Goal: Task Accomplishment & Management: Complete application form

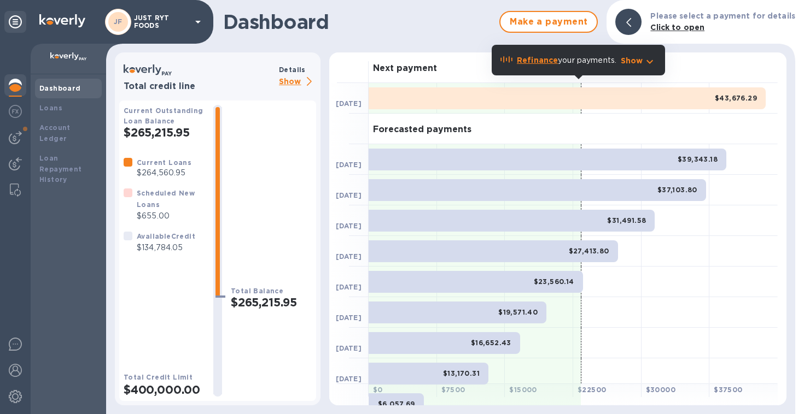
click at [634, 16] on div at bounding box center [628, 22] width 26 height 26
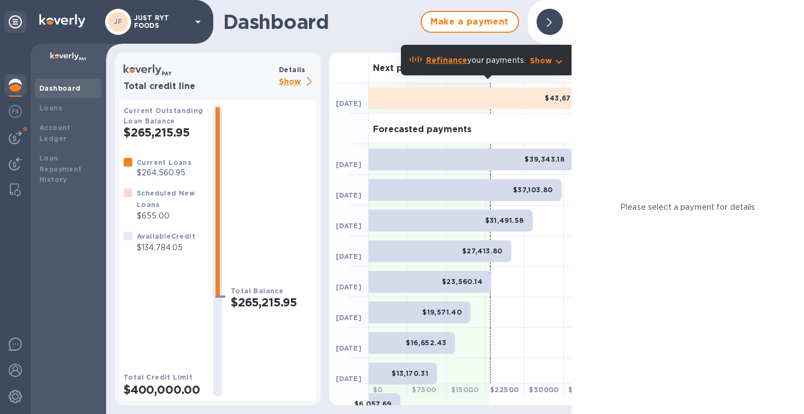
click at [547, 20] on icon at bounding box center [549, 22] width 5 height 9
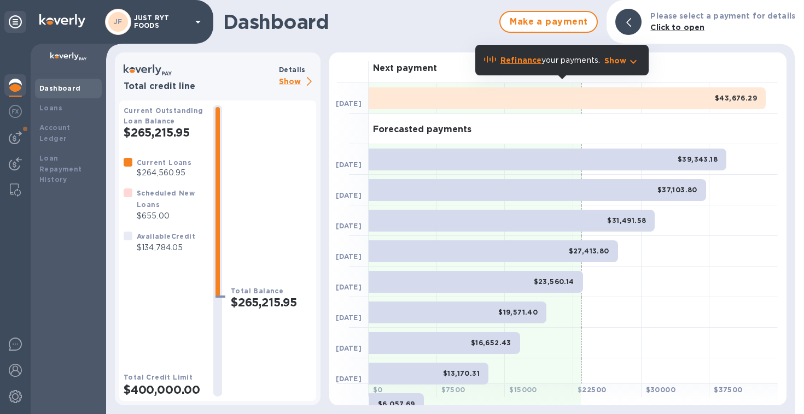
click at [288, 83] on p "Show" at bounding box center [297, 82] width 37 height 14
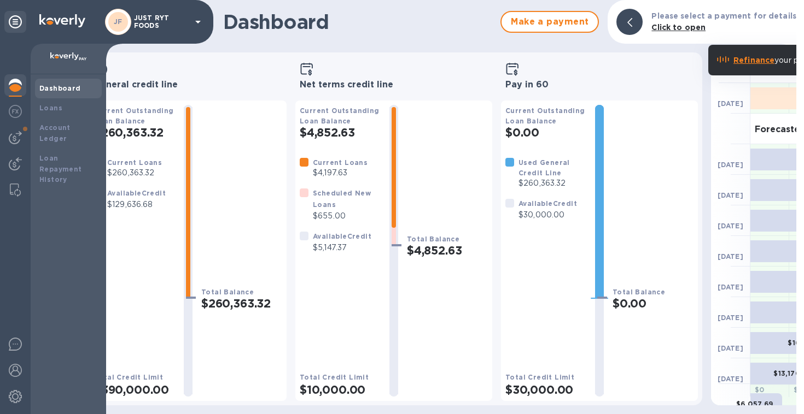
scroll to position [0, 237]
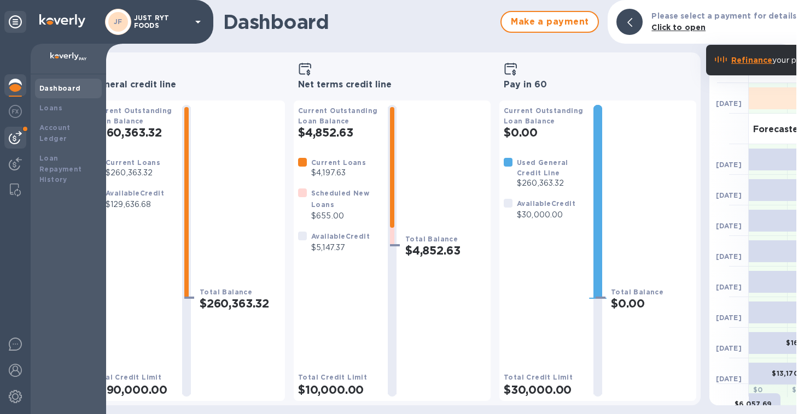
click at [13, 133] on img at bounding box center [15, 137] width 13 height 13
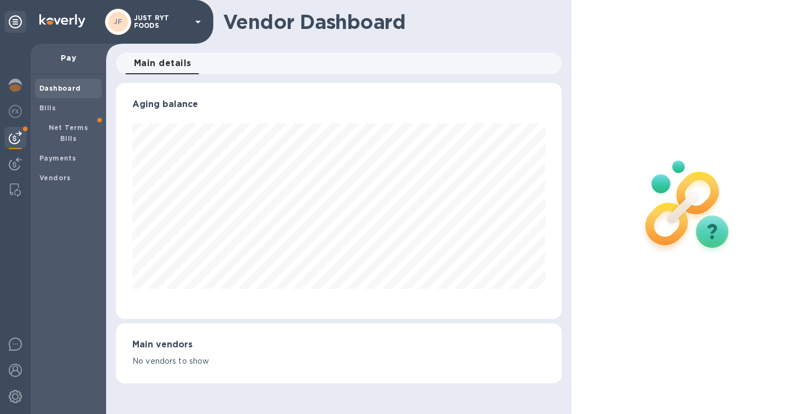
scroll to position [236, 445]
click at [48, 112] on span "Bills" at bounding box center [47, 108] width 16 height 11
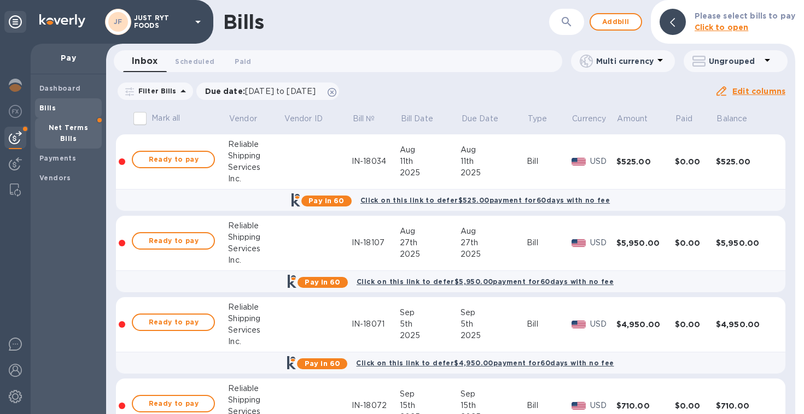
click at [77, 124] on b "Net Terms Bills" at bounding box center [69, 133] width 40 height 19
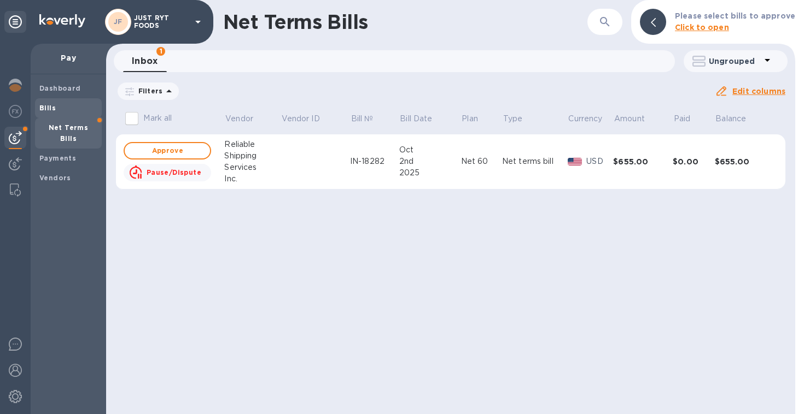
click at [49, 110] on b "Bills" at bounding box center [47, 108] width 16 height 8
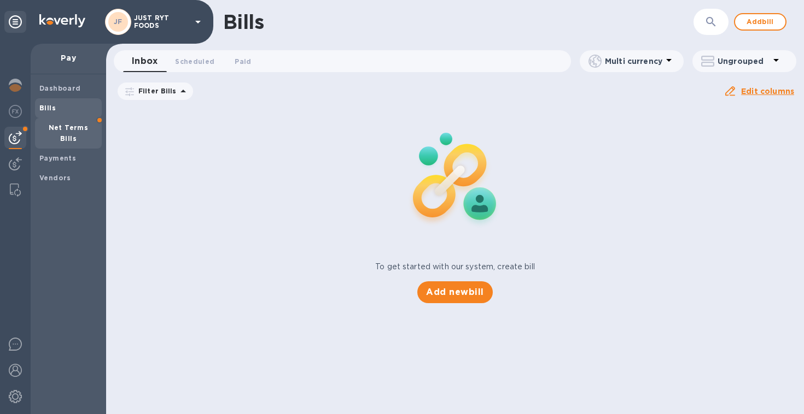
click at [49, 126] on b "Net Terms Bills" at bounding box center [69, 133] width 40 height 19
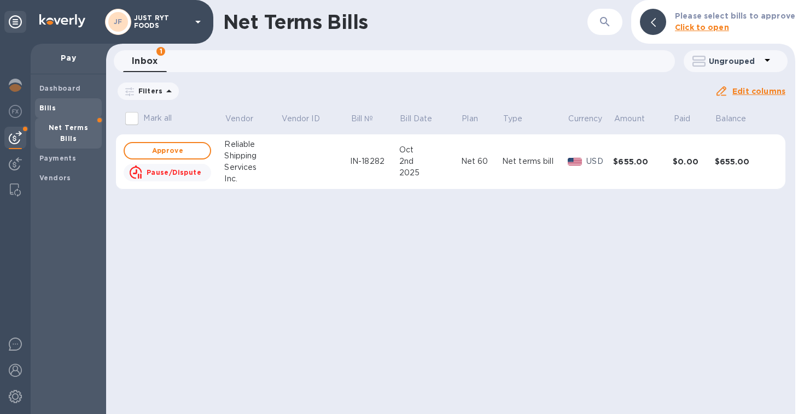
click at [43, 110] on b "Bills" at bounding box center [47, 108] width 16 height 8
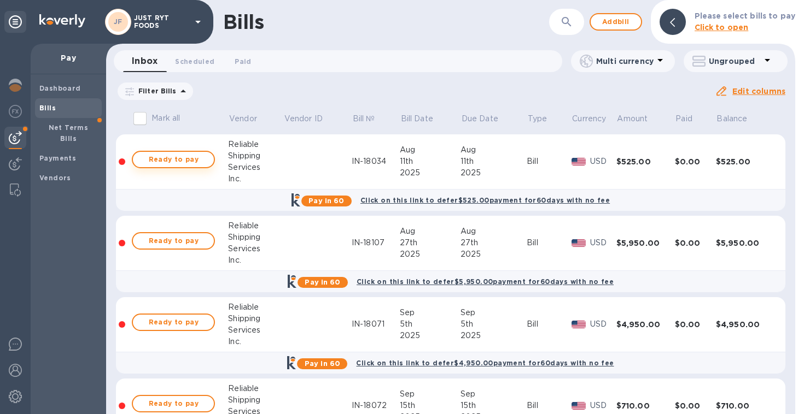
click at [209, 162] on button "Ready to pay" at bounding box center [173, 159] width 83 height 17
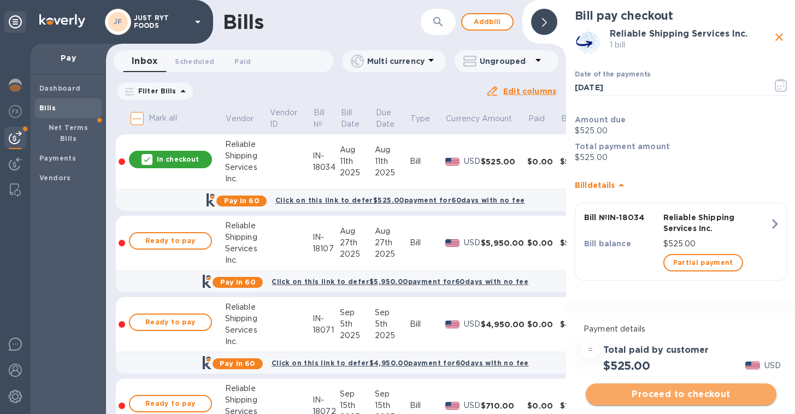
click at [671, 395] on span "Proceed to checkout" at bounding box center [681, 394] width 173 height 13
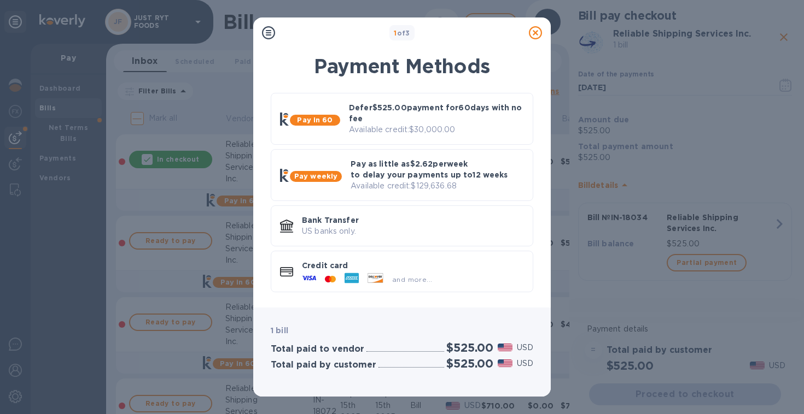
click at [538, 35] on icon at bounding box center [535, 32] width 13 height 13
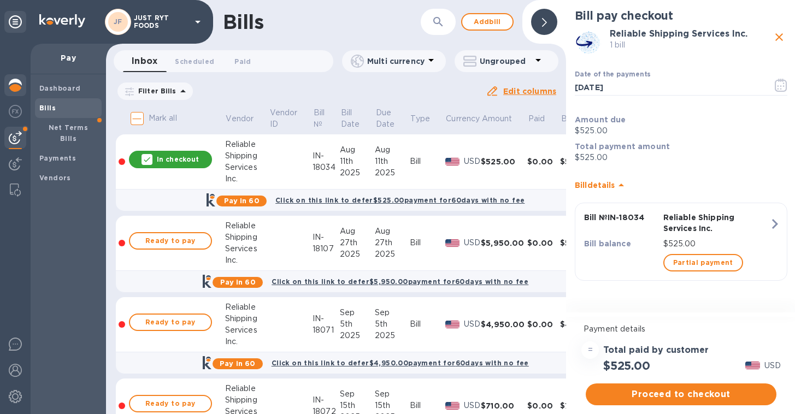
click at [19, 90] on img at bounding box center [15, 85] width 13 height 13
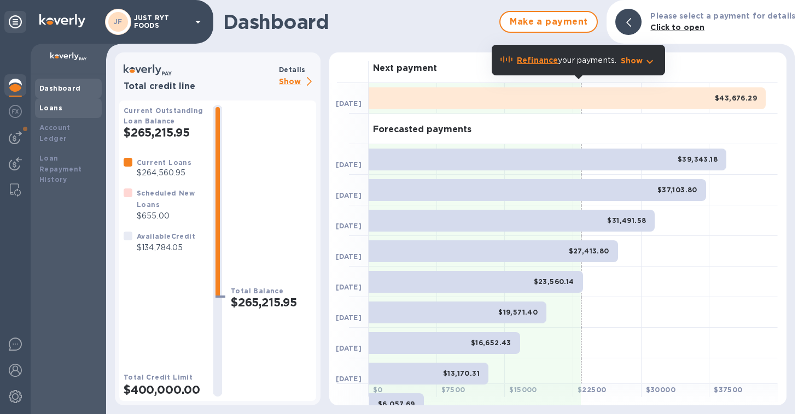
click at [59, 108] on b "Loans" at bounding box center [50, 108] width 23 height 8
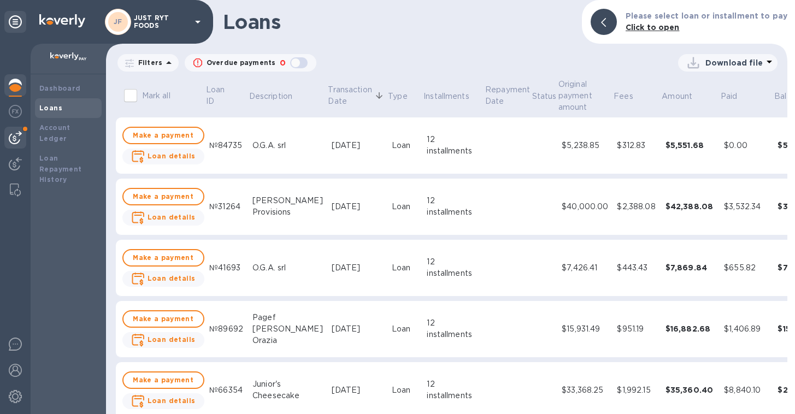
click at [15, 136] on img at bounding box center [15, 137] width 13 height 13
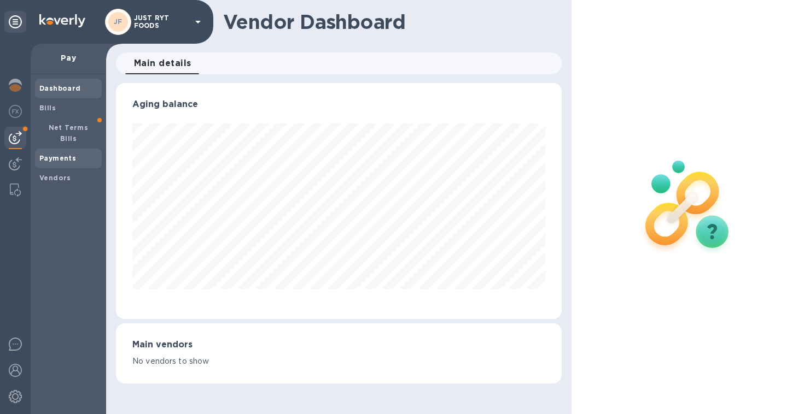
scroll to position [236, 445]
click at [48, 110] on b "Bills" at bounding box center [47, 108] width 16 height 8
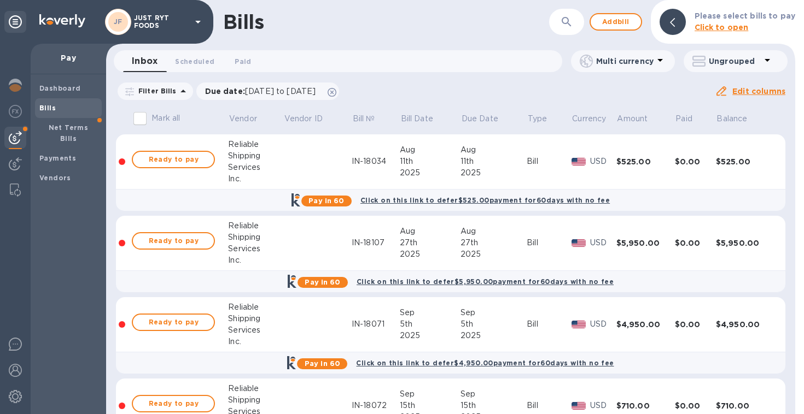
click at [339, 170] on td at bounding box center [317, 161] width 68 height 55
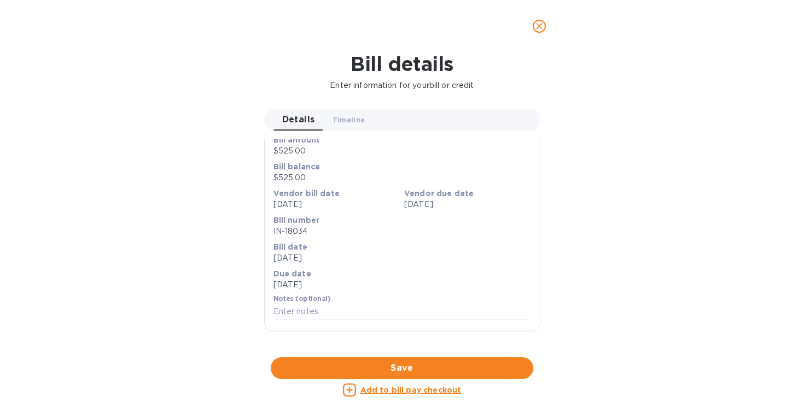
scroll to position [449, 0]
click at [538, 25] on icon "close" at bounding box center [539, 26] width 7 height 7
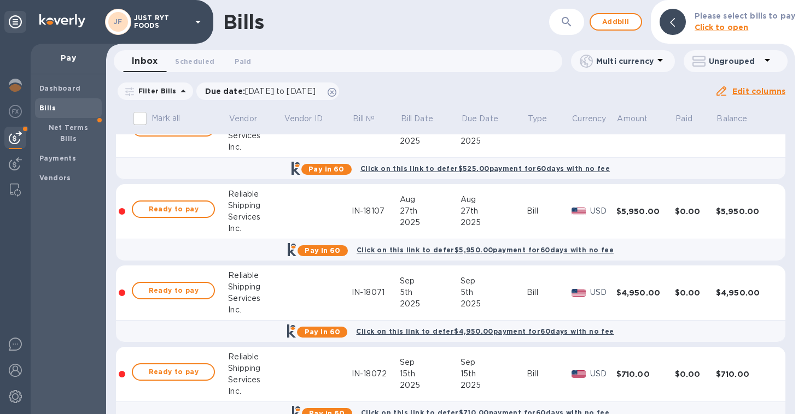
scroll to position [56, 0]
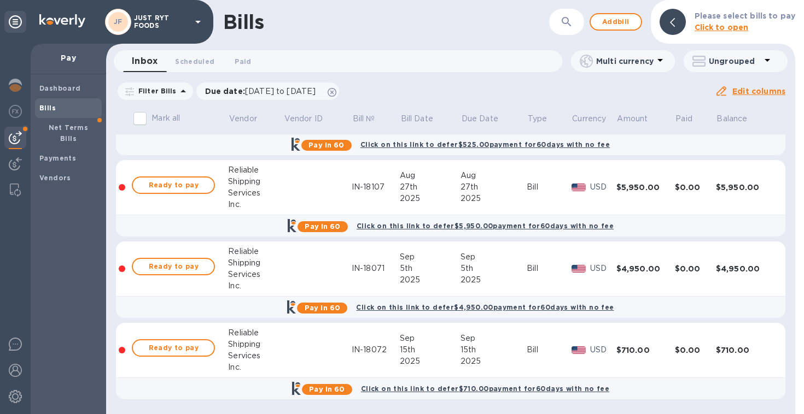
click at [448, 354] on div "15th" at bounding box center [430, 349] width 61 height 11
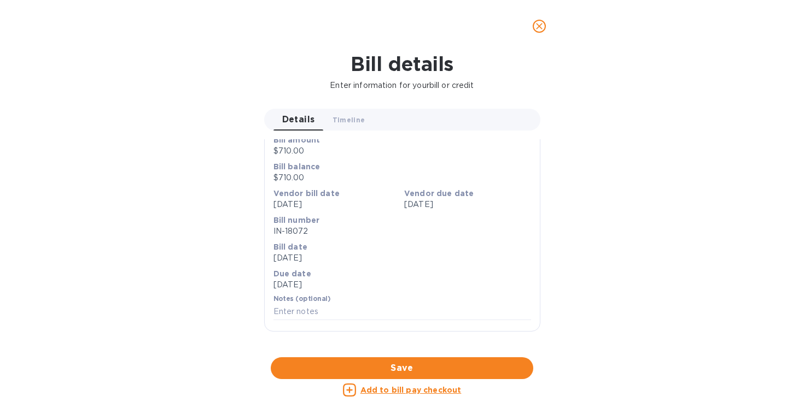
scroll to position [449, 0]
click at [372, 349] on div at bounding box center [402, 357] width 276 height 17
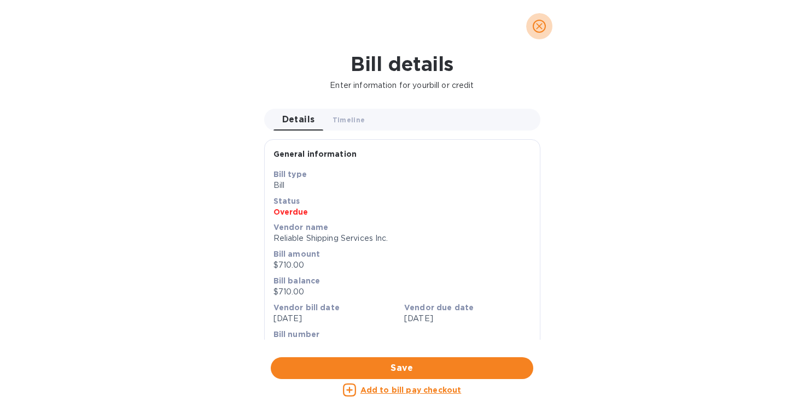
click at [535, 25] on icon "close" at bounding box center [539, 26] width 11 height 11
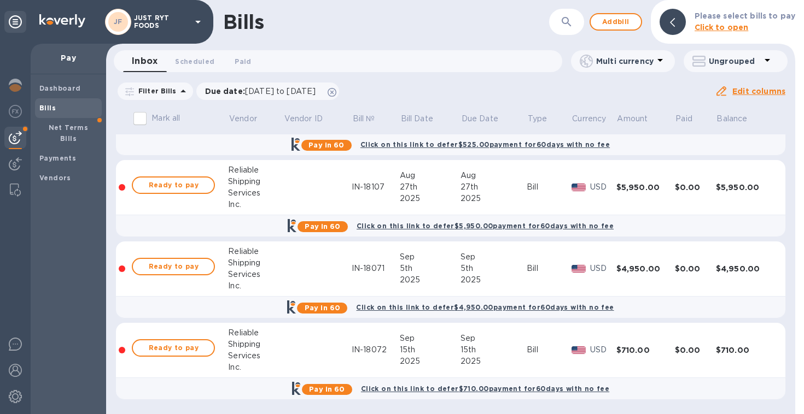
click at [94, 317] on div "Dashboard Bills Net Terms Bills Payments Vendors" at bounding box center [68, 244] width 75 height 340
click at [784, 315] on div "Mark all Vendor Vendor ID Bill № Bill Date Due Date Type Currency Amount Paid B…" at bounding box center [450, 260] width 689 height 308
click at [786, 232] on div "Mark all Vendor Vendor ID Bill № Bill Date Due Date Type Currency Amount Paid B…" at bounding box center [450, 260] width 689 height 308
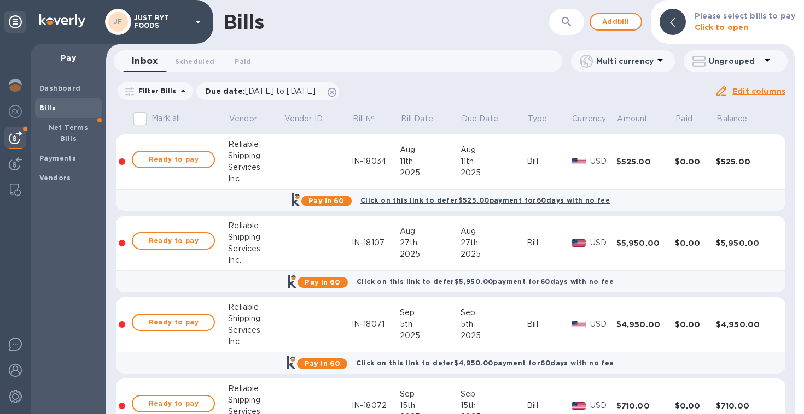
scroll to position [56, 0]
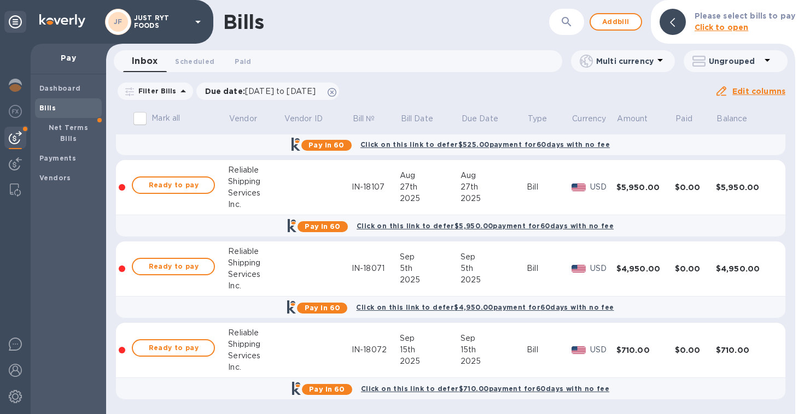
click at [529, 266] on div "Bill" at bounding box center [548, 268] width 44 height 11
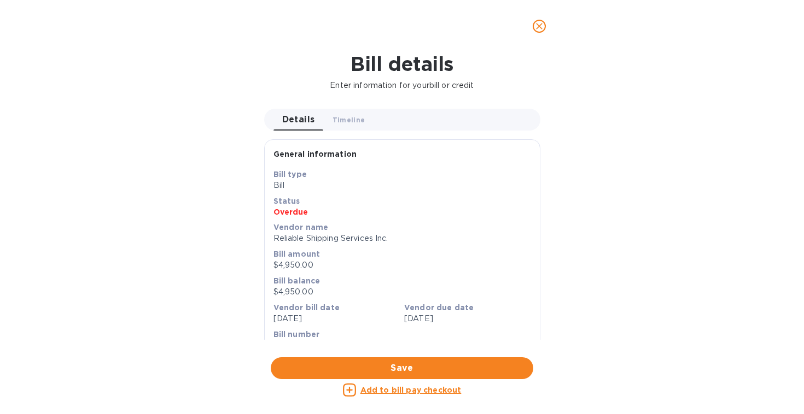
scroll to position [449, 0]
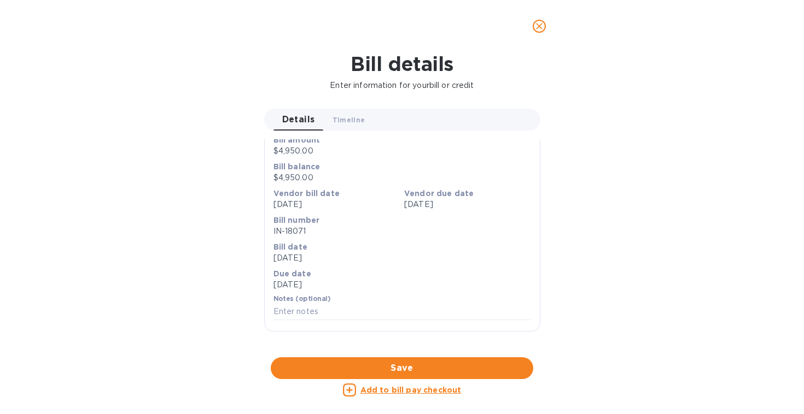
click at [538, 28] on icon "close" at bounding box center [539, 26] width 11 height 11
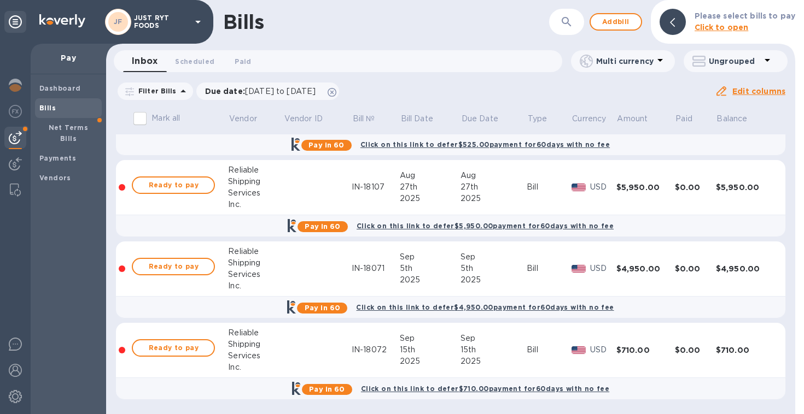
scroll to position [97, 0]
click at [649, 208] on td "$5,950.00" at bounding box center [645, 187] width 58 height 55
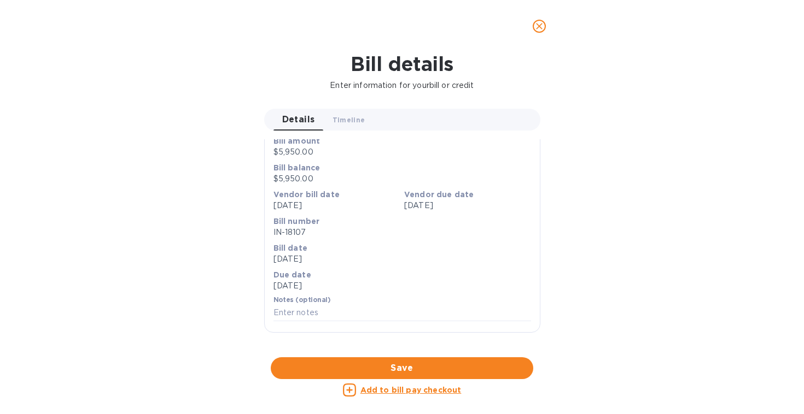
scroll to position [0, 0]
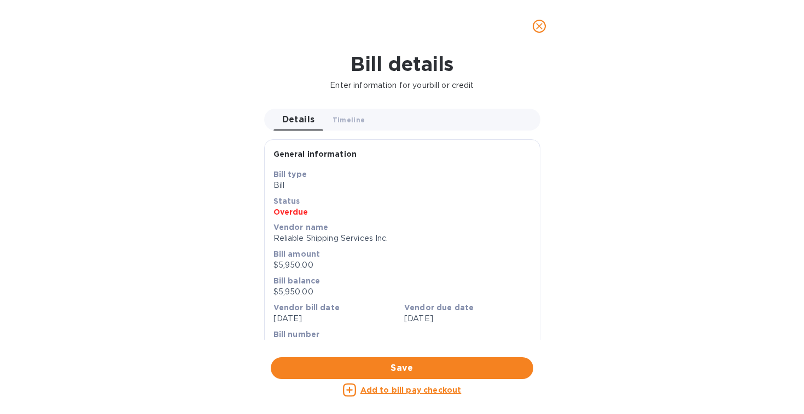
click at [543, 26] on icon "close" at bounding box center [539, 26] width 11 height 11
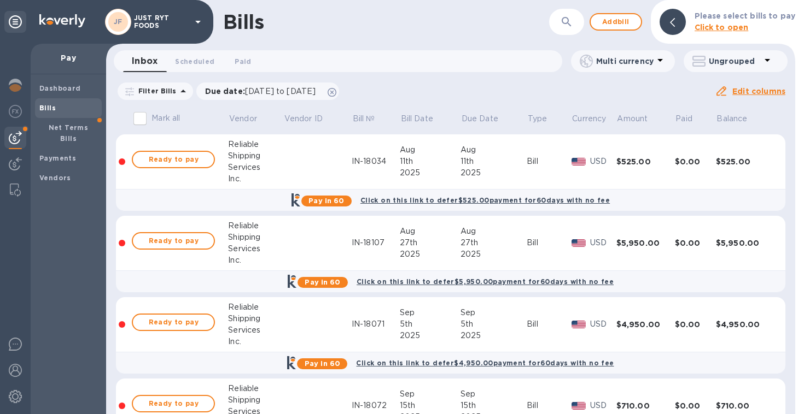
scroll to position [56, 0]
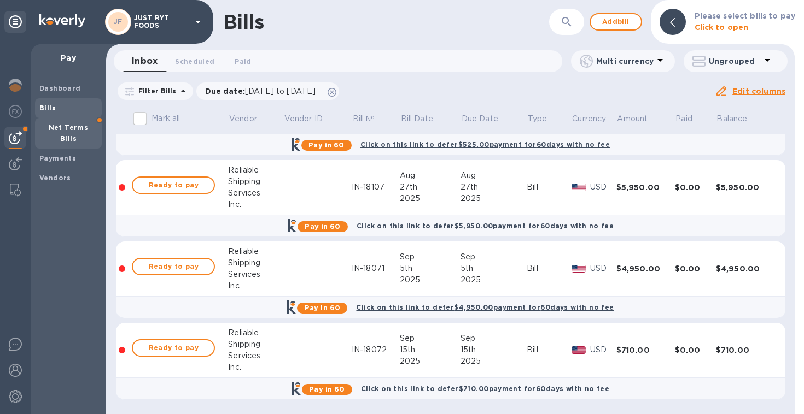
click at [64, 130] on b "Net Terms Bills" at bounding box center [69, 133] width 40 height 19
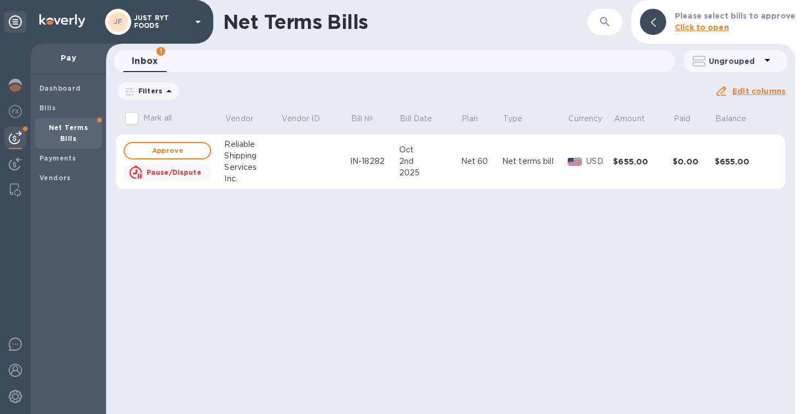
click at [403, 184] on td "[DATE]" at bounding box center [430, 161] width 62 height 55
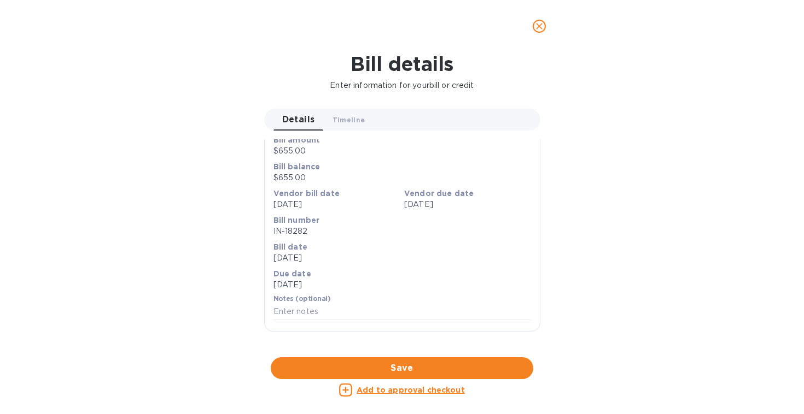
scroll to position [449, 0]
click at [408, 349] on div at bounding box center [402, 357] width 276 height 17
click at [541, 26] on icon "close" at bounding box center [539, 26] width 11 height 11
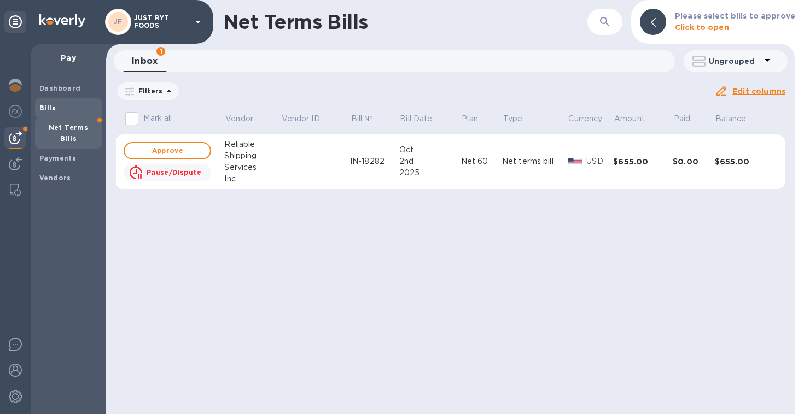
click at [63, 106] on span "Bills" at bounding box center [68, 108] width 58 height 11
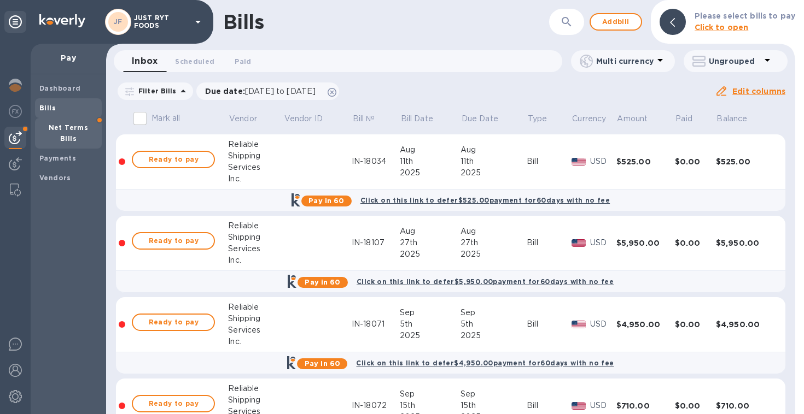
click at [55, 126] on b "Net Terms Bills" at bounding box center [69, 133] width 40 height 19
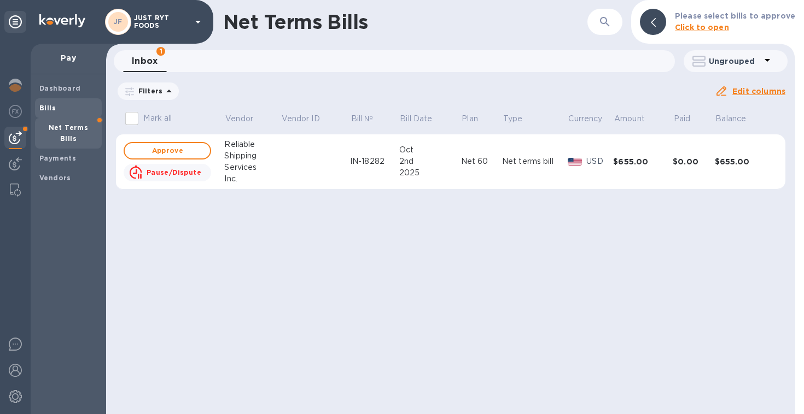
click at [49, 113] on span "Bills" at bounding box center [47, 108] width 16 height 11
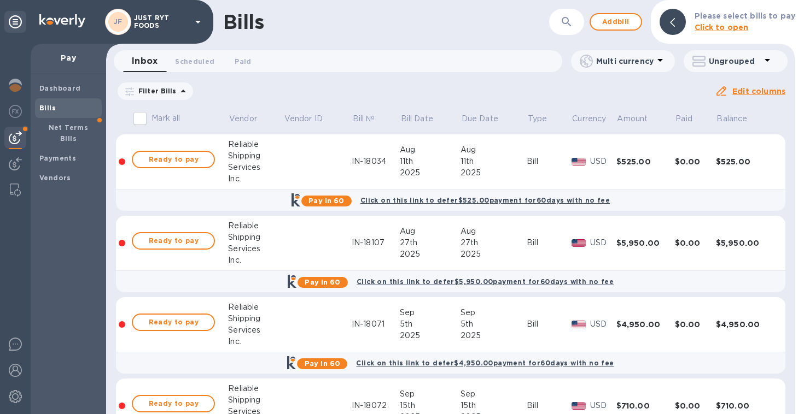
click at [421, 90] on div "Filter Bills Due date : [DATE] to [DATE] Amount Paid Balance" at bounding box center [415, 91] width 599 height 21
click at [16, 89] on img at bounding box center [15, 85] width 13 height 13
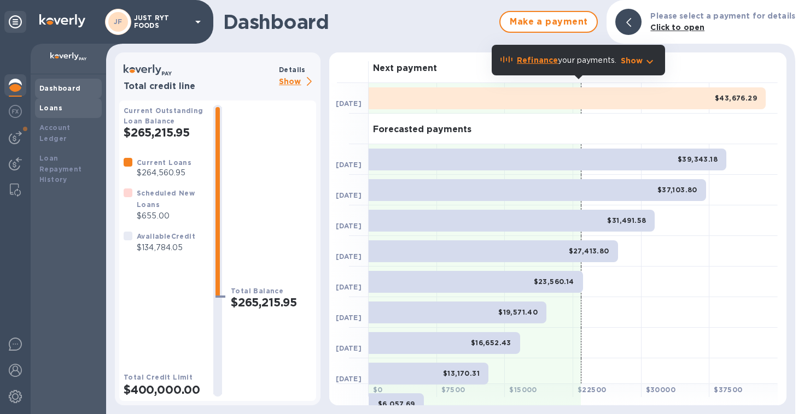
click at [52, 104] on b "Loans" at bounding box center [50, 108] width 23 height 8
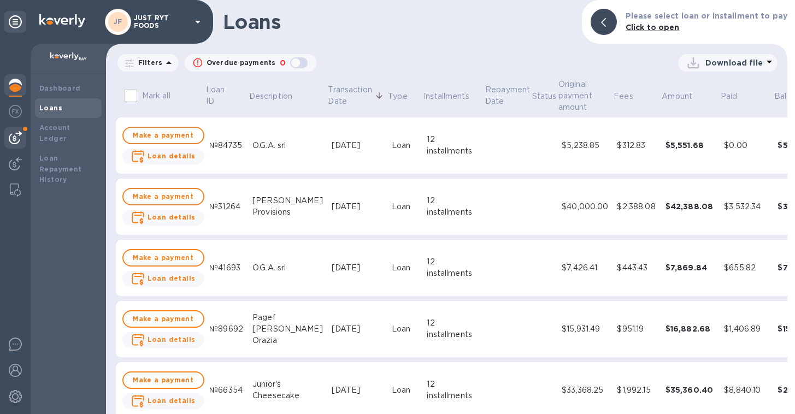
click at [17, 133] on img at bounding box center [15, 137] width 13 height 13
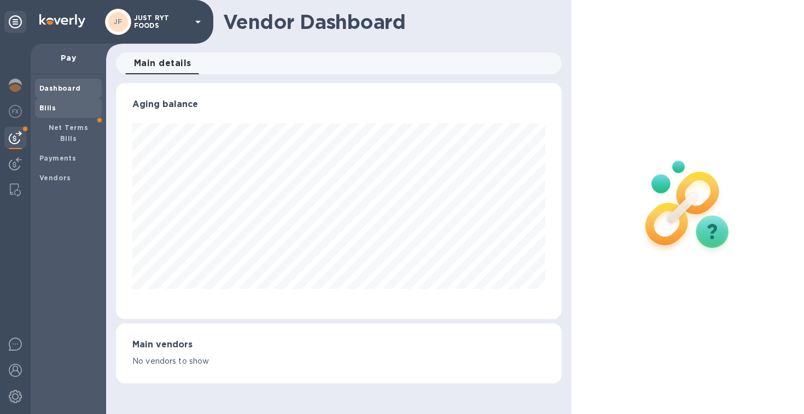
scroll to position [546427, 546222]
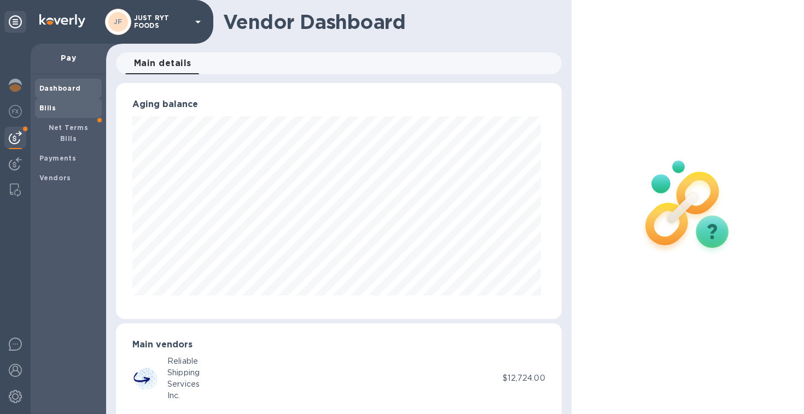
click at [57, 106] on span "Bills" at bounding box center [68, 108] width 58 height 11
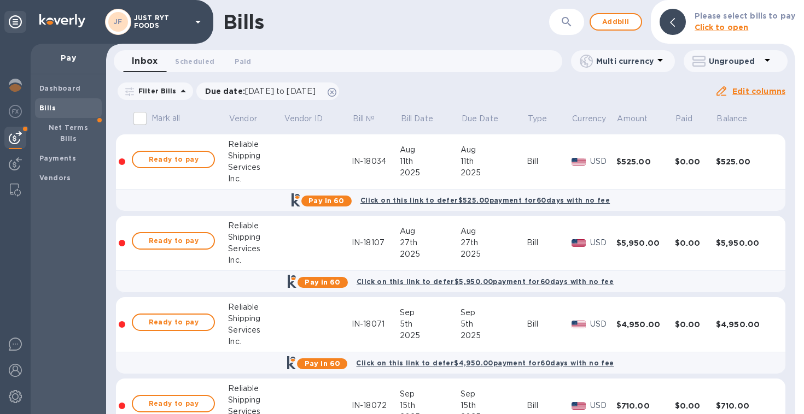
click at [300, 156] on td at bounding box center [317, 161] width 68 height 55
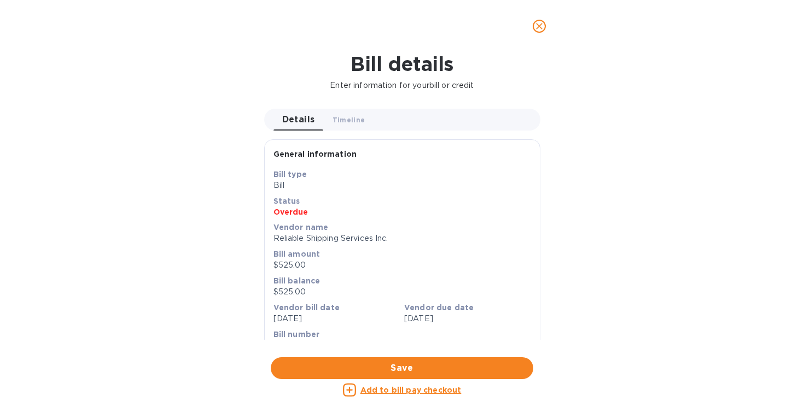
scroll to position [449, 0]
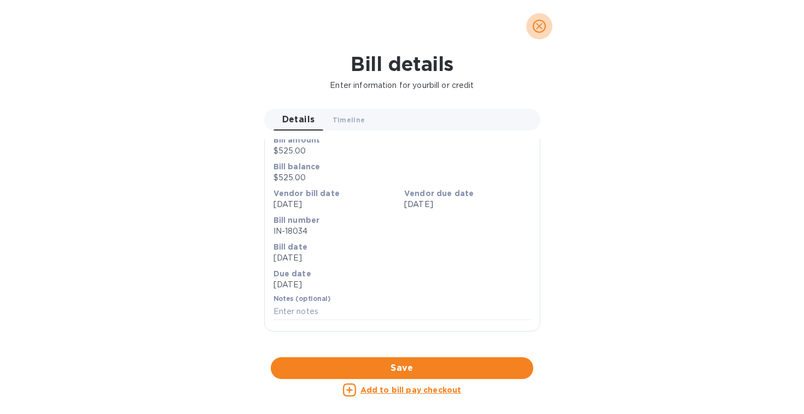
click at [540, 28] on icon "close" at bounding box center [539, 26] width 11 height 11
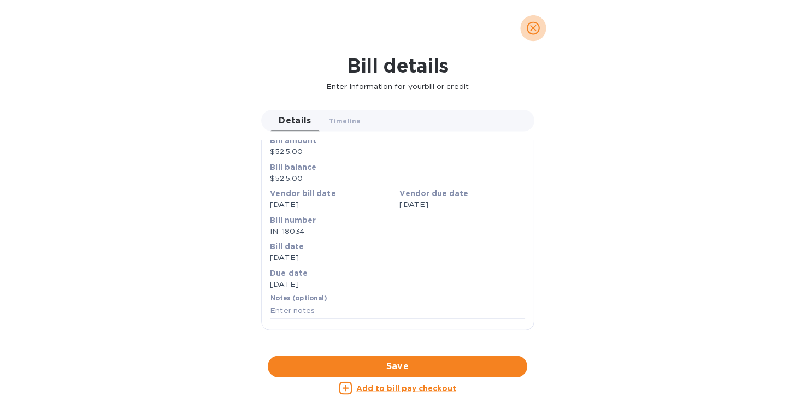
scroll to position [97, 0]
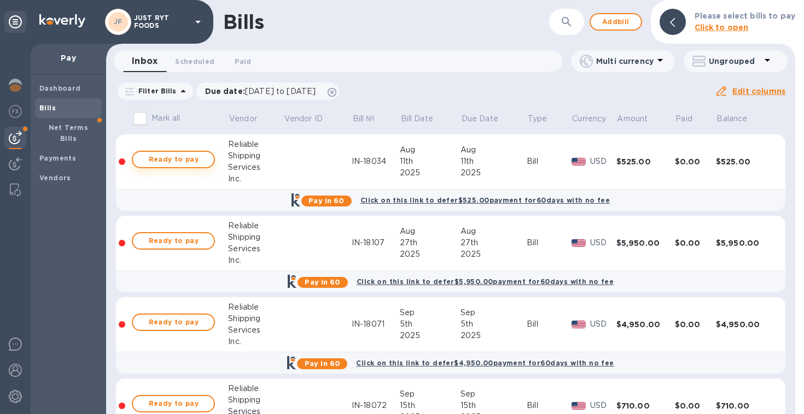
click at [167, 163] on span "Ready to pay" at bounding box center [173, 159] width 63 height 13
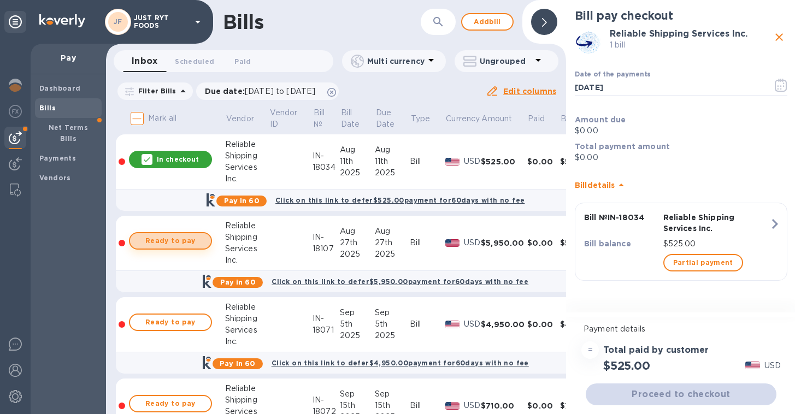
click at [179, 239] on span "Ready to pay" at bounding box center [170, 241] width 63 height 13
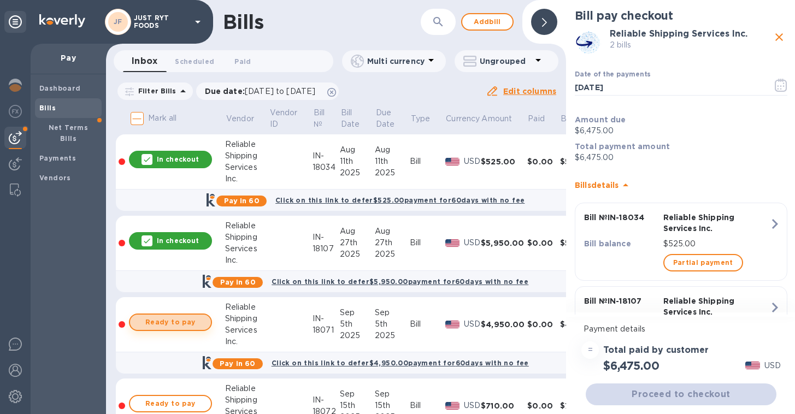
click at [172, 318] on span "Ready to pay" at bounding box center [170, 322] width 63 height 13
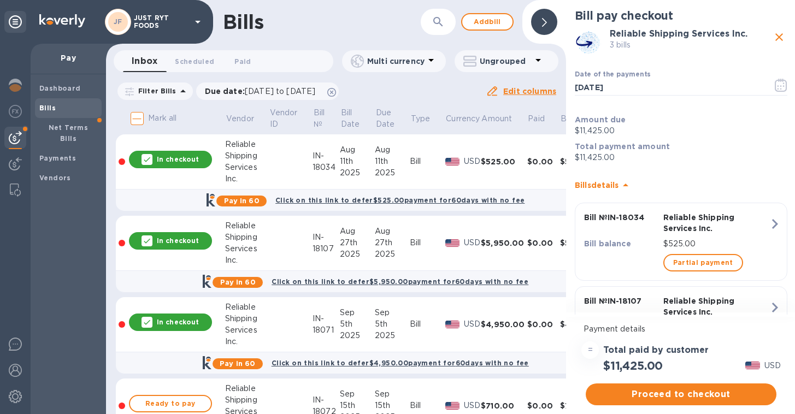
scroll to position [64, 0]
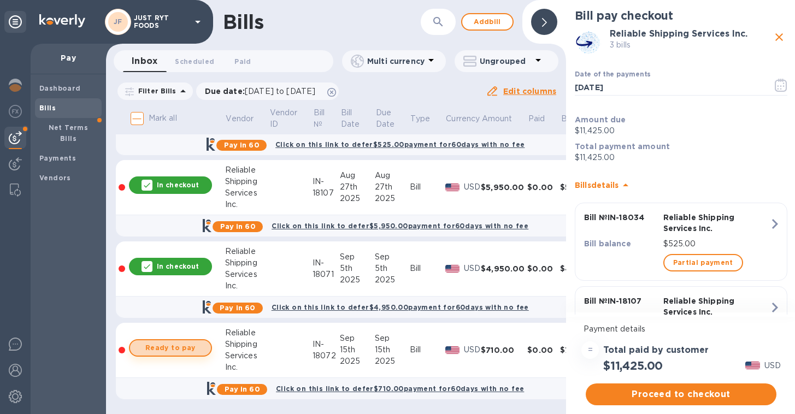
click at [178, 342] on span "Ready to pay" at bounding box center [170, 348] width 63 height 13
checkbox input "true"
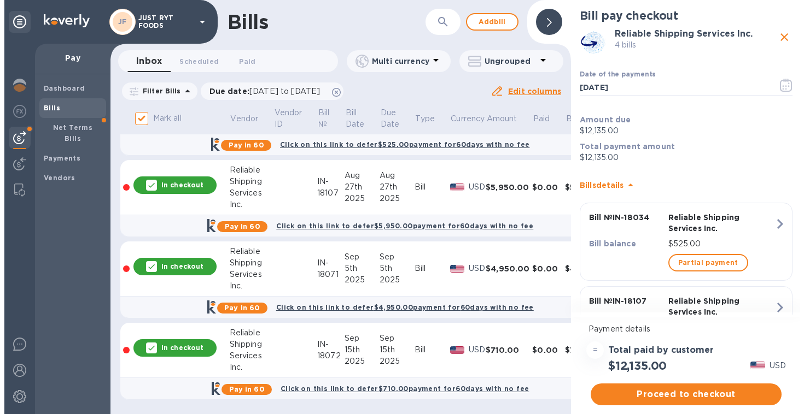
scroll to position [0, 0]
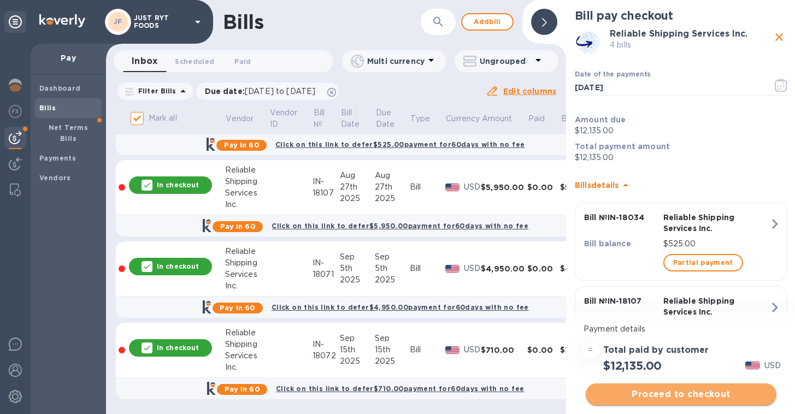
click at [659, 395] on span "Proceed to checkout" at bounding box center [681, 394] width 173 height 13
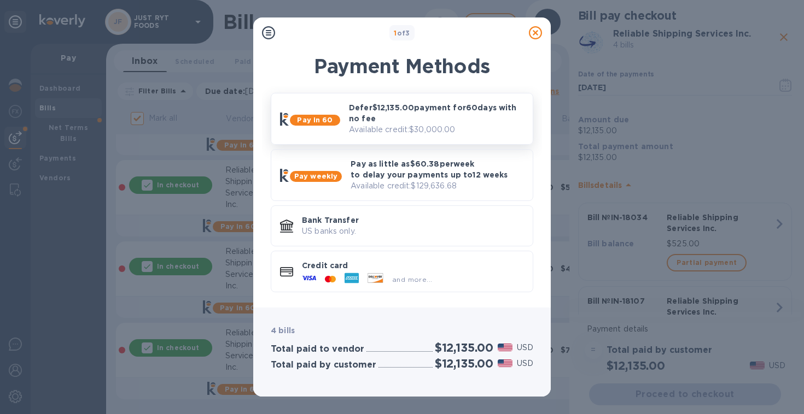
click at [427, 132] on p "Available credit: $30,000.00" at bounding box center [436, 129] width 175 height 11
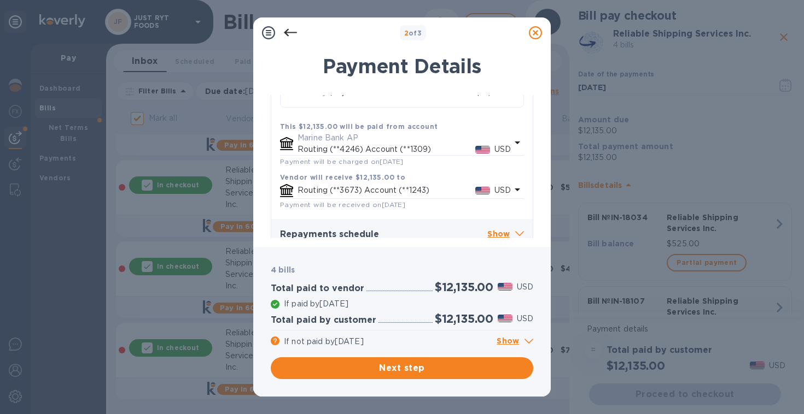
scroll to position [161, 0]
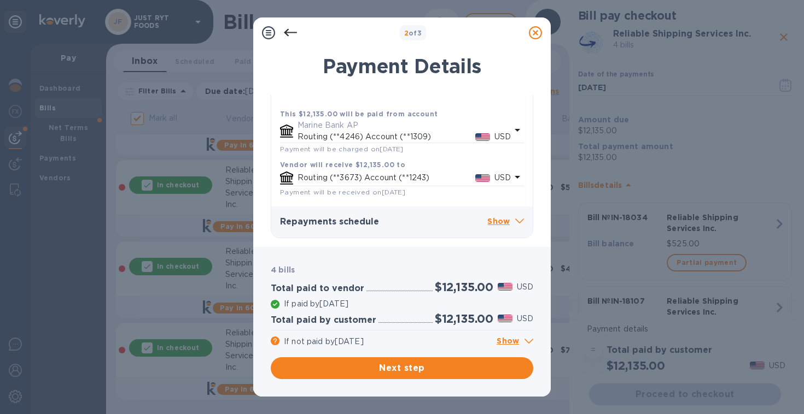
click at [499, 220] on p "Show" at bounding box center [505, 222] width 37 height 14
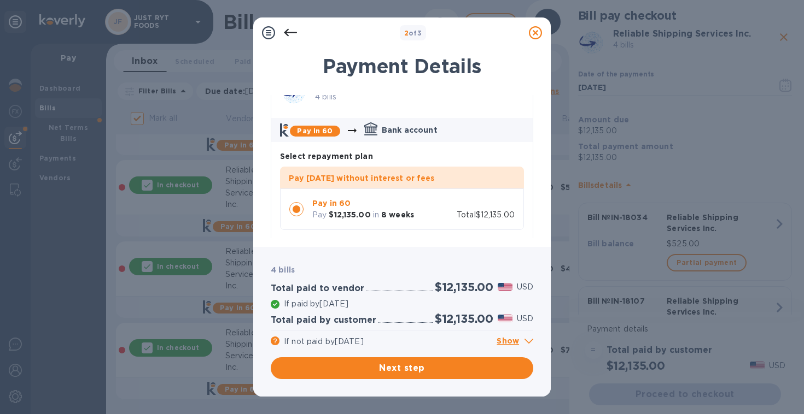
scroll to position [0, 0]
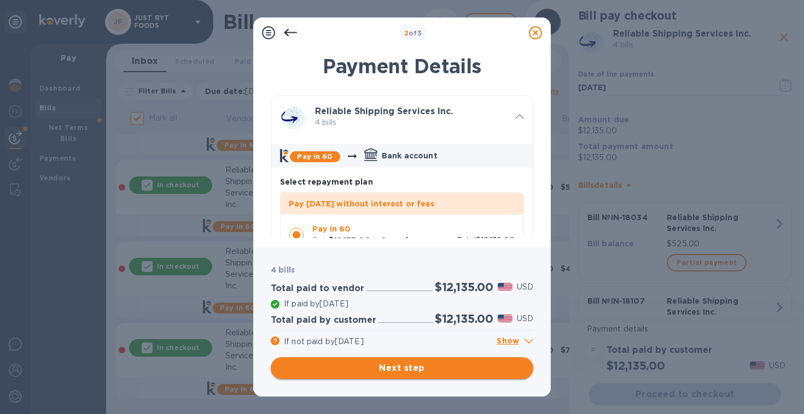
click at [484, 366] on span "Next step" at bounding box center [401, 368] width 245 height 13
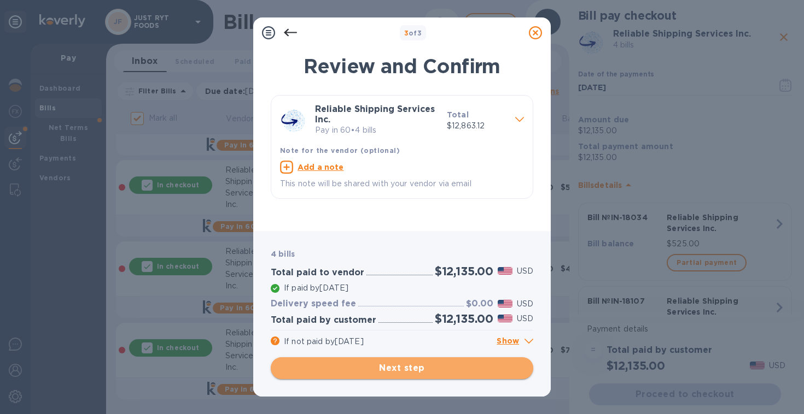
click at [484, 366] on span "Next step" at bounding box center [401, 368] width 245 height 13
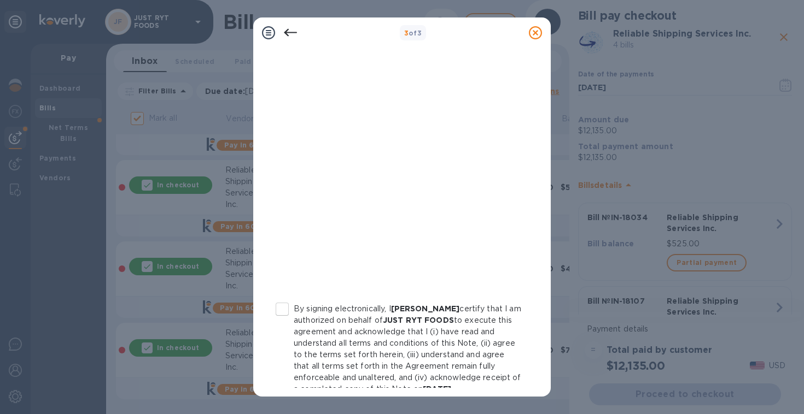
scroll to position [208, 0]
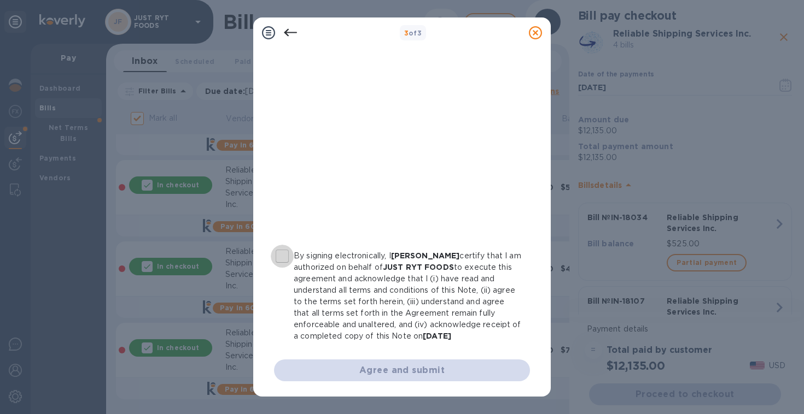
click at [283, 245] on input "By signing electronically, I [PERSON_NAME] certify that I am authorized on beha…" at bounding box center [282, 256] width 23 height 23
checkbox input "true"
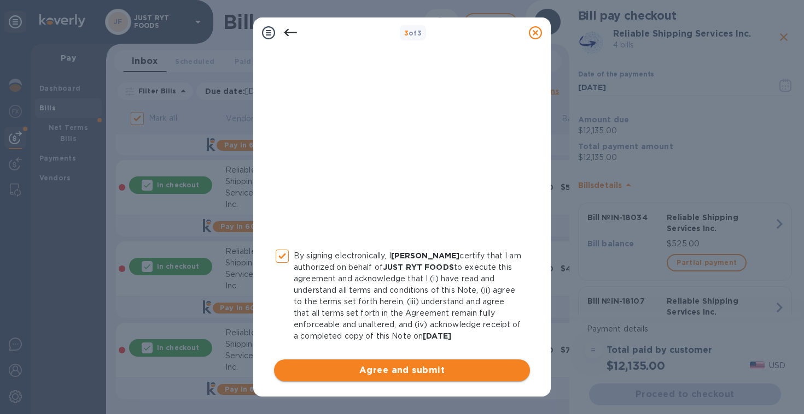
click at [439, 370] on span "Agree and submit" at bounding box center [402, 370] width 238 height 13
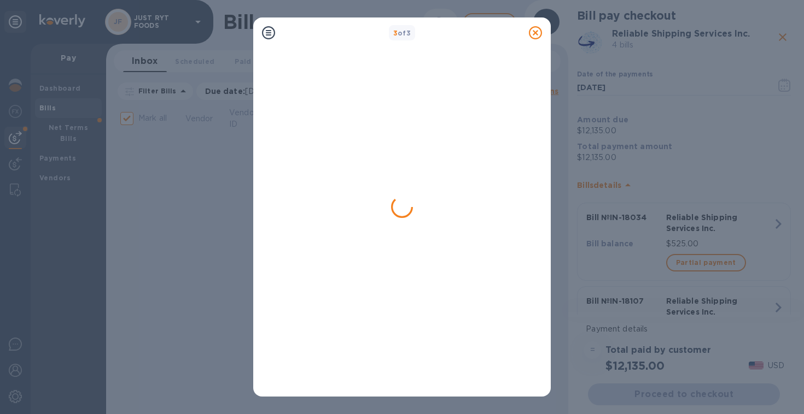
scroll to position [0, 0]
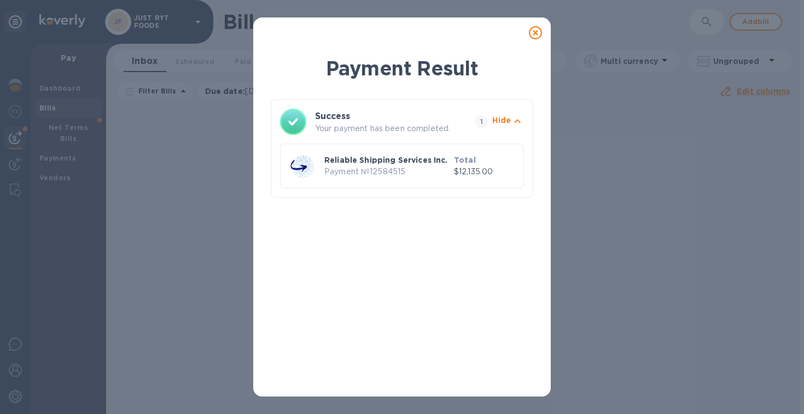
click at [534, 34] on icon at bounding box center [535, 32] width 13 height 13
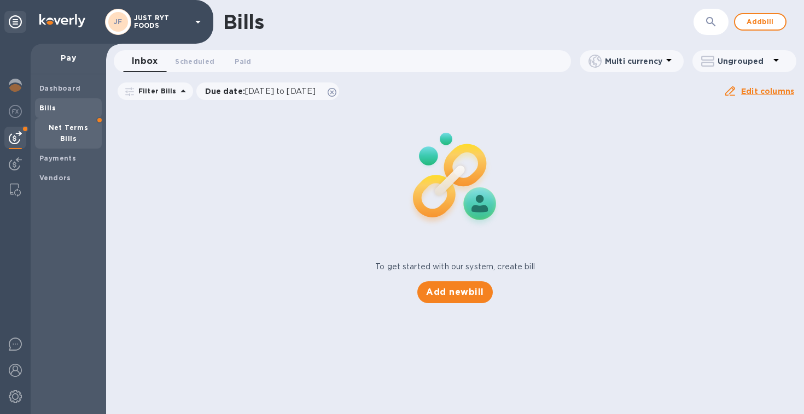
click at [65, 122] on span "Net Terms Bills" at bounding box center [68, 133] width 58 height 22
